Goal: Task Accomplishment & Management: Complete application form

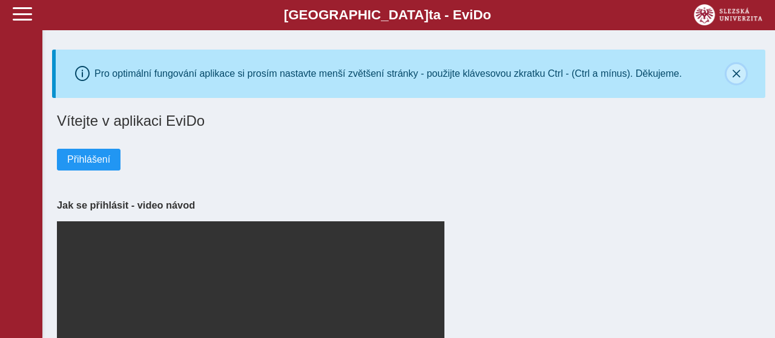
click at [740, 71] on icon "button" at bounding box center [736, 74] width 10 height 10
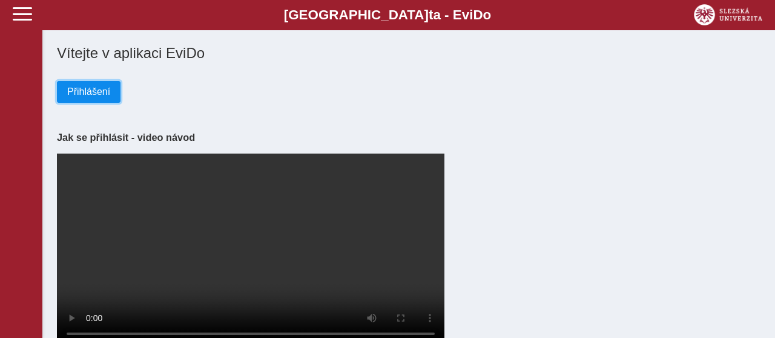
click at [87, 90] on span "Přihlášení" at bounding box center [88, 92] width 43 height 11
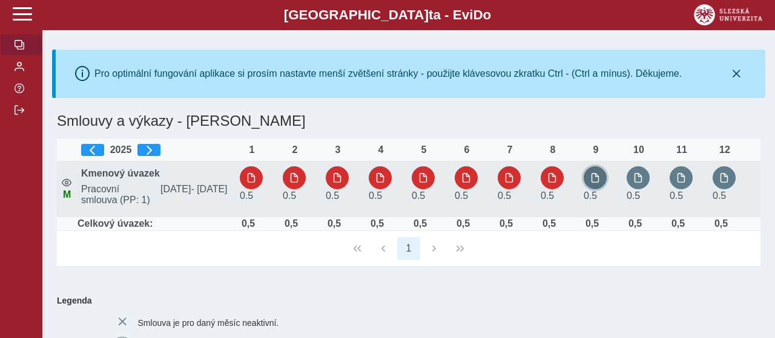
click at [596, 182] on span "button" at bounding box center [595, 178] width 10 height 10
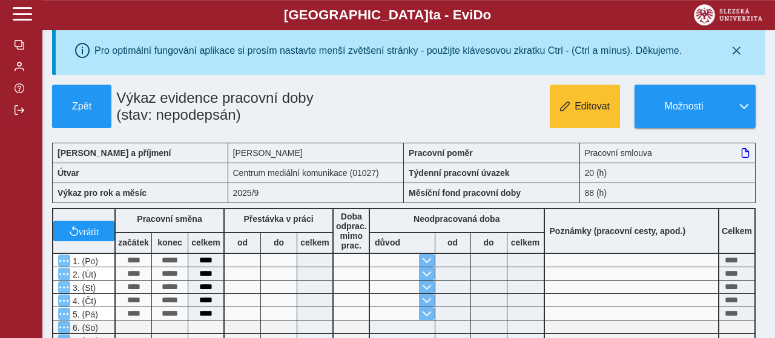
scroll to position [25, 0]
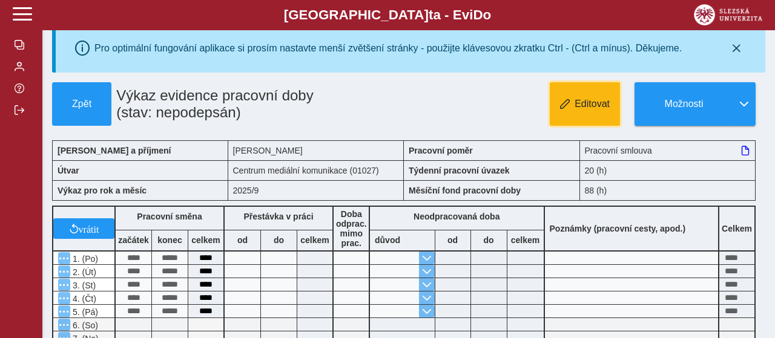
click at [577, 108] on span "Editovat" at bounding box center [591, 104] width 35 height 11
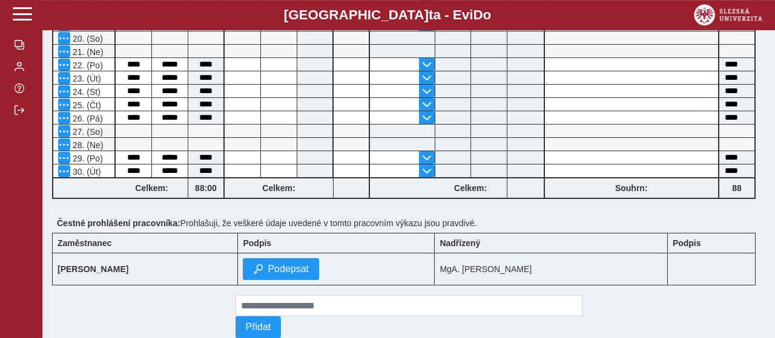
scroll to position [503, 0]
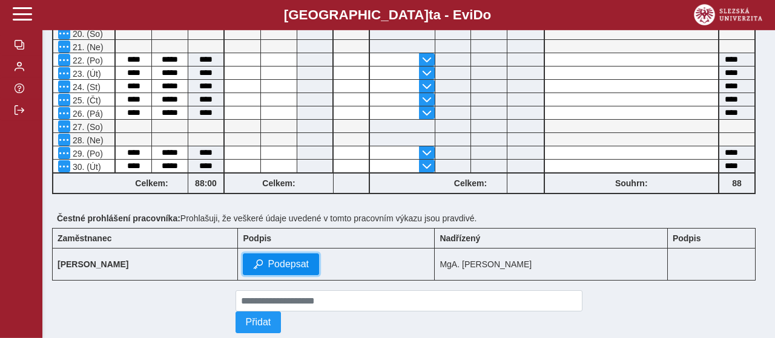
click at [306, 259] on span "Podepsat" at bounding box center [287, 264] width 41 height 11
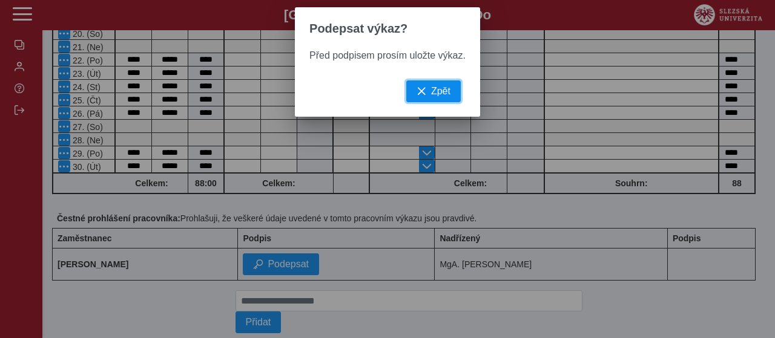
click at [446, 97] on span "Zpět" at bounding box center [440, 91] width 19 height 11
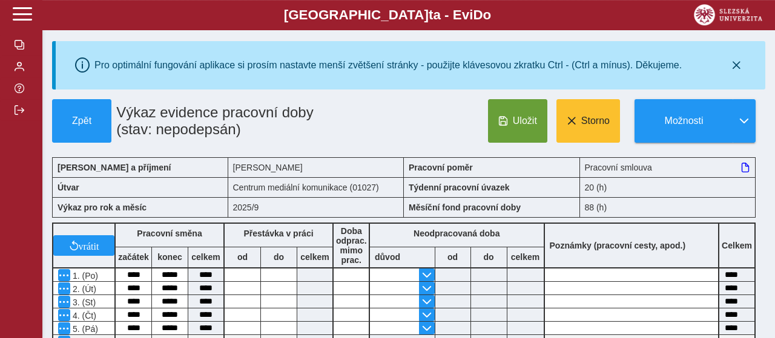
scroll to position [8, 0]
click at [524, 113] on button "Uložit" at bounding box center [517, 121] width 59 height 44
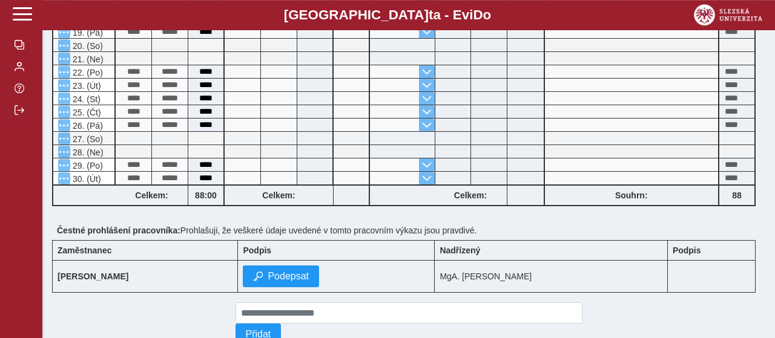
scroll to position [526, 0]
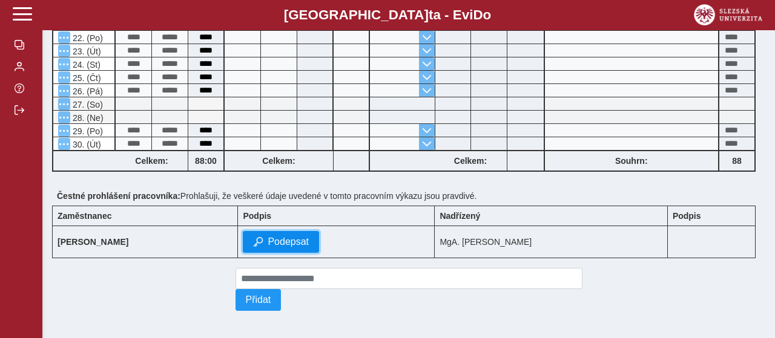
click at [309, 237] on span "Podepsat" at bounding box center [287, 242] width 41 height 11
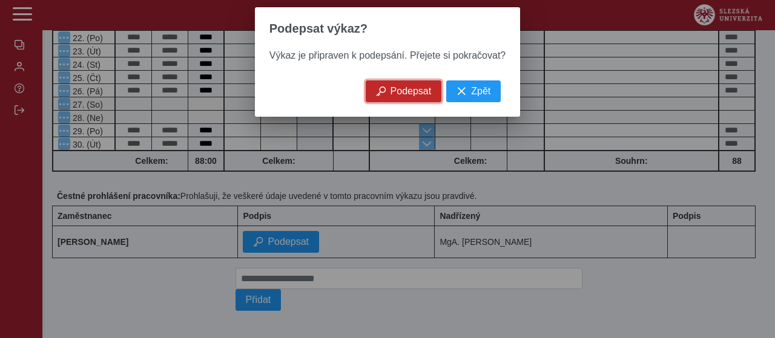
click at [405, 94] on span "Podepsat" at bounding box center [410, 91] width 41 height 11
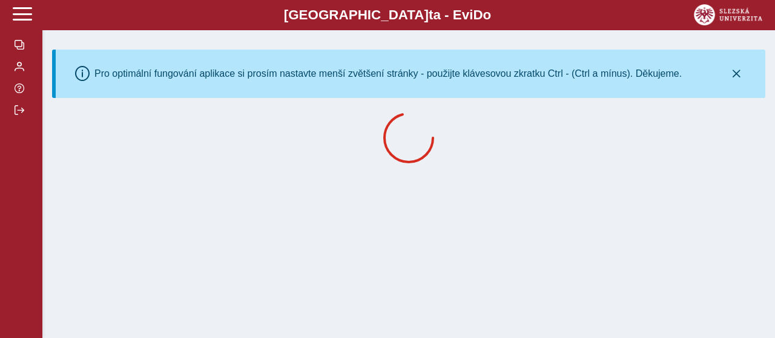
scroll to position [0, 0]
